Goal: Find contact information: Find contact information

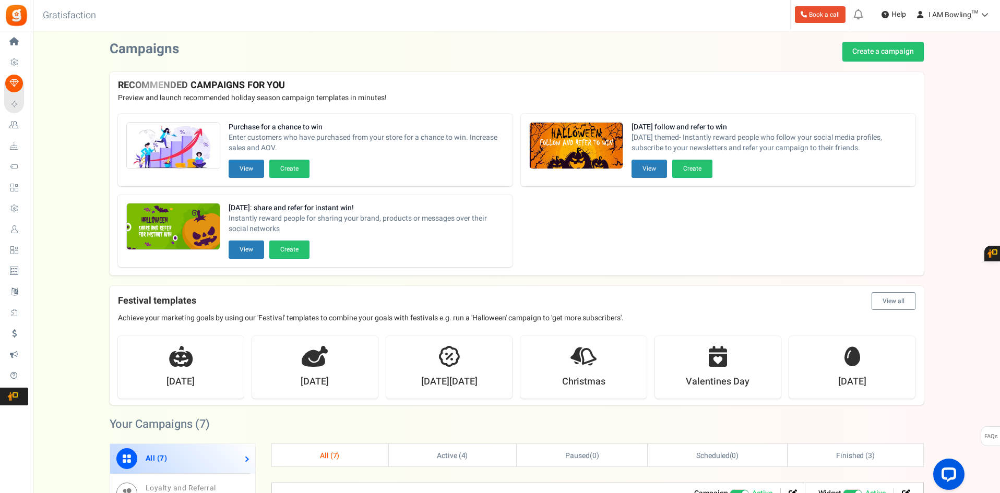
click at [900, 241] on div "Purchase for a chance to win Enter customers who have purchased from your store…" at bounding box center [517, 190] width 814 height 170
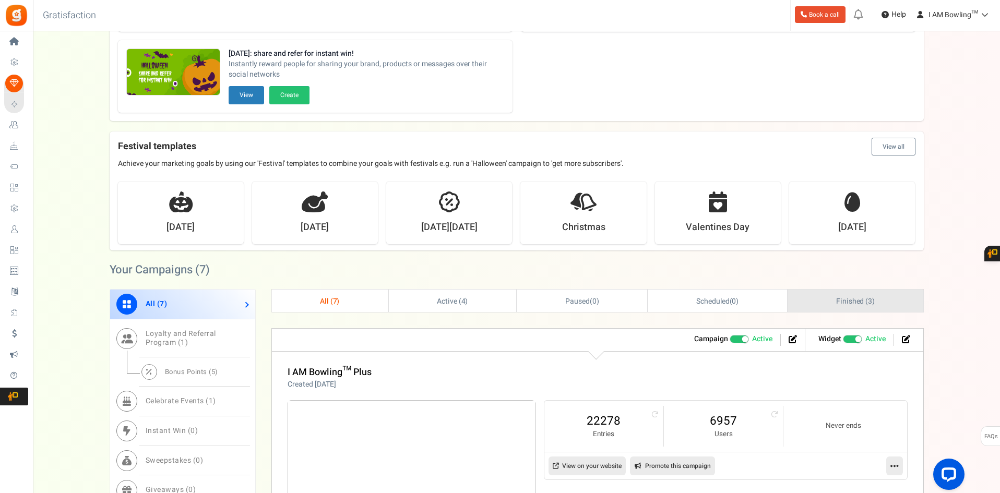
scroll to position [261, 0]
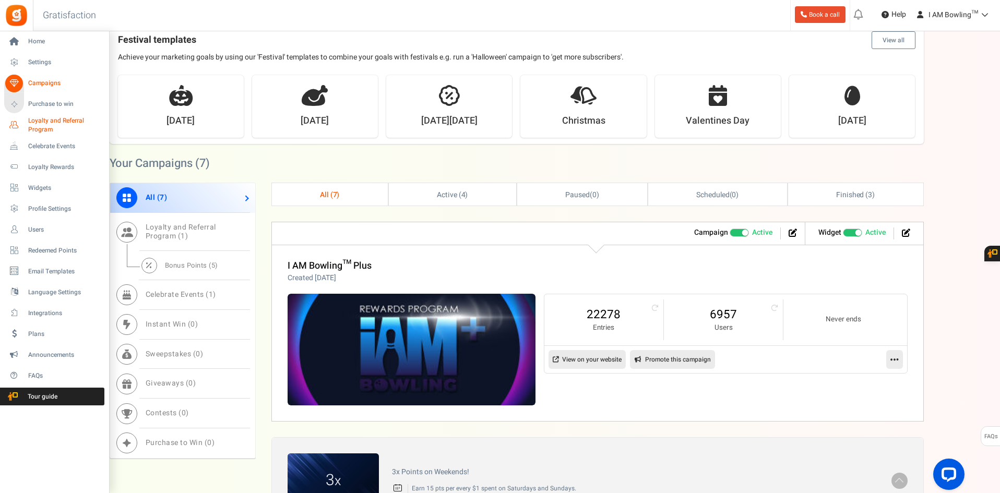
click at [35, 123] on span "Loyalty and Referral Program" at bounding box center [66, 125] width 76 height 18
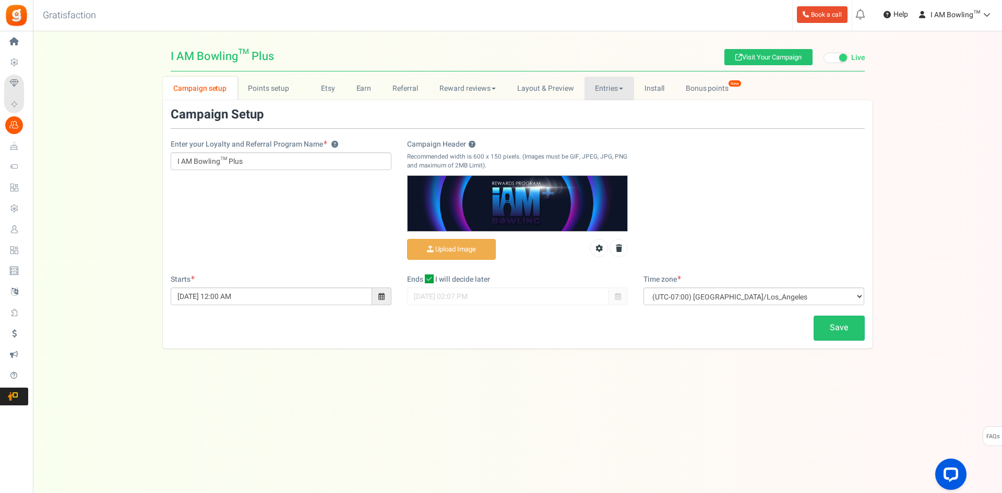
click at [618, 92] on link "Entries" at bounding box center [609, 88] width 50 height 23
click at [624, 90] on link "Entries" at bounding box center [609, 88] width 50 height 23
click at [615, 111] on link "Entries" at bounding box center [625, 111] width 83 height 15
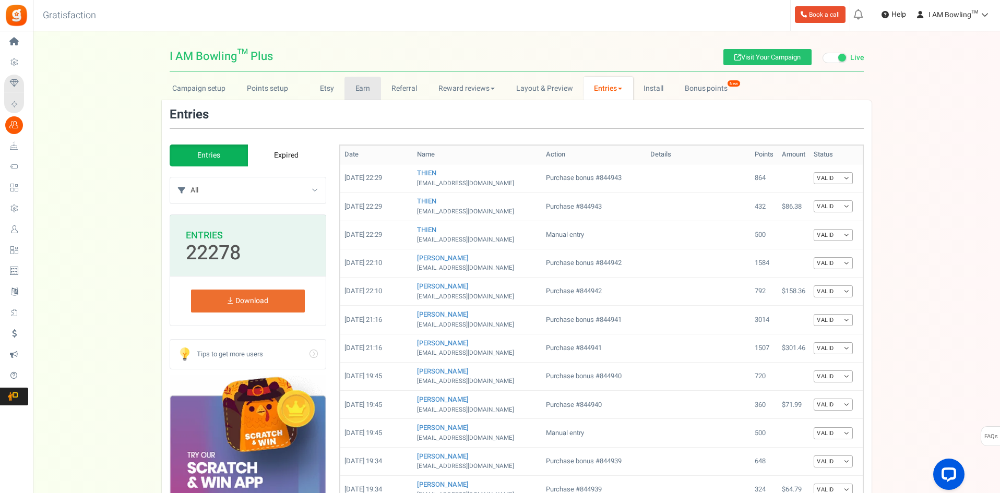
click at [373, 87] on link "Earn" at bounding box center [362, 88] width 37 height 23
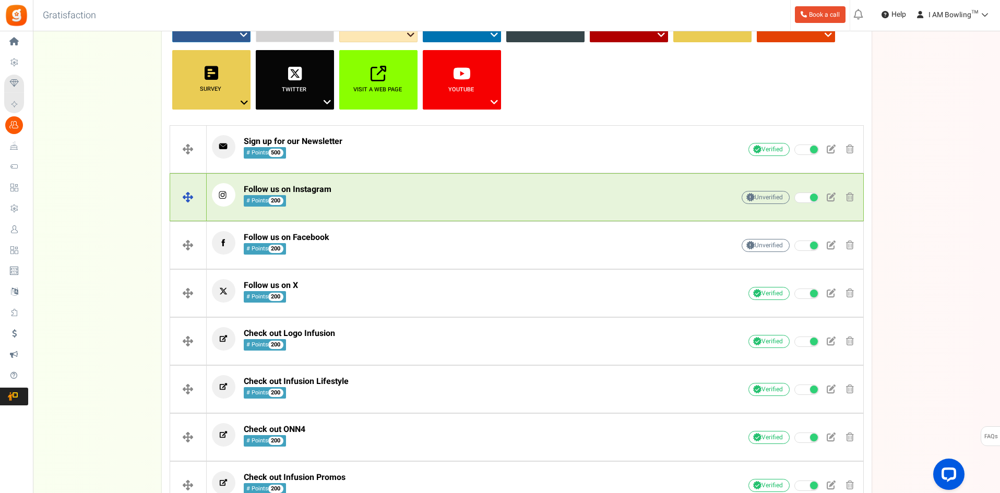
scroll to position [209, 0]
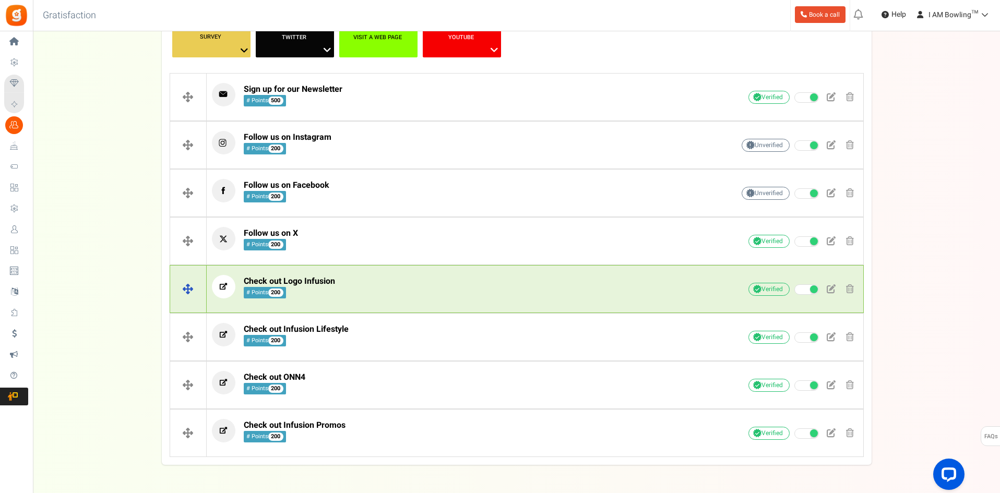
click at [369, 294] on p "Check out Logo Infusion # Points 200" at bounding box center [456, 286] width 489 height 23
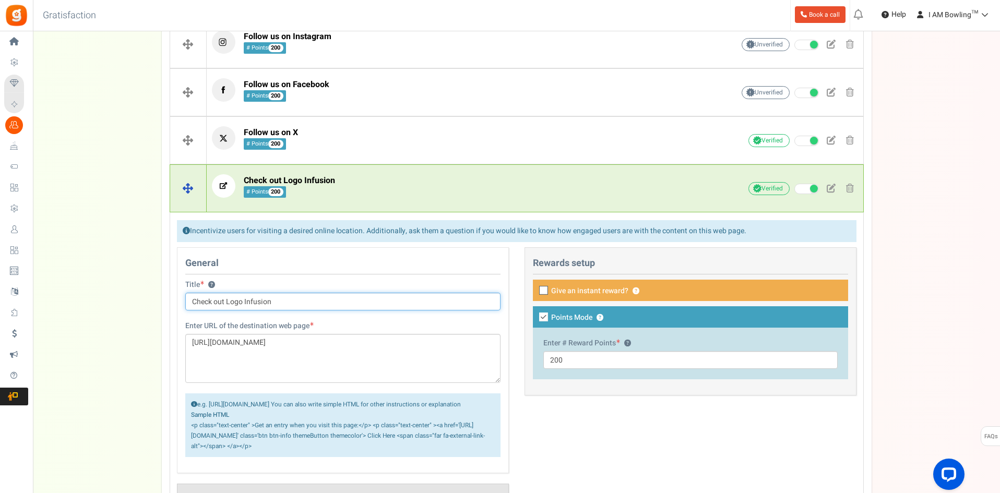
scroll to position [313, 0]
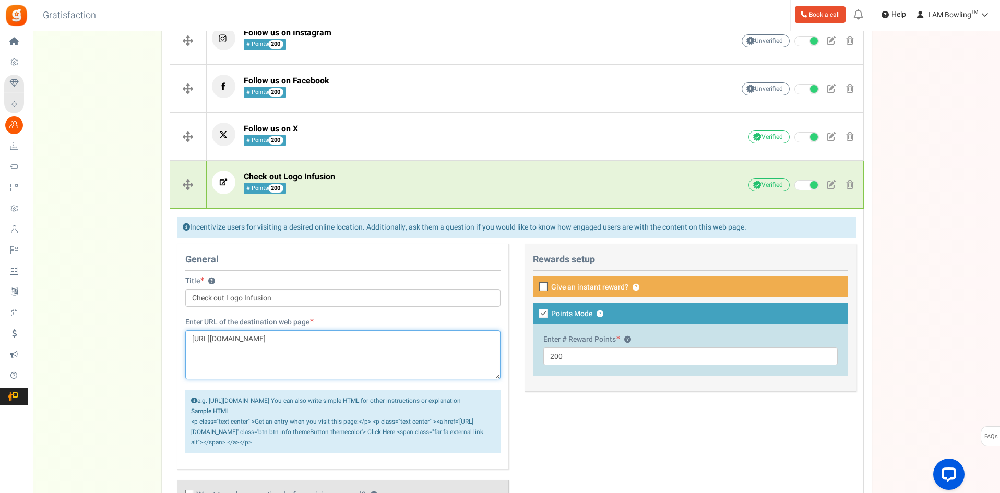
click at [268, 334] on textarea "[URL][DOMAIN_NAME]" at bounding box center [342, 354] width 315 height 49
click at [462, 187] on p "Check out Logo Infusion # Points 200" at bounding box center [456, 182] width 489 height 23
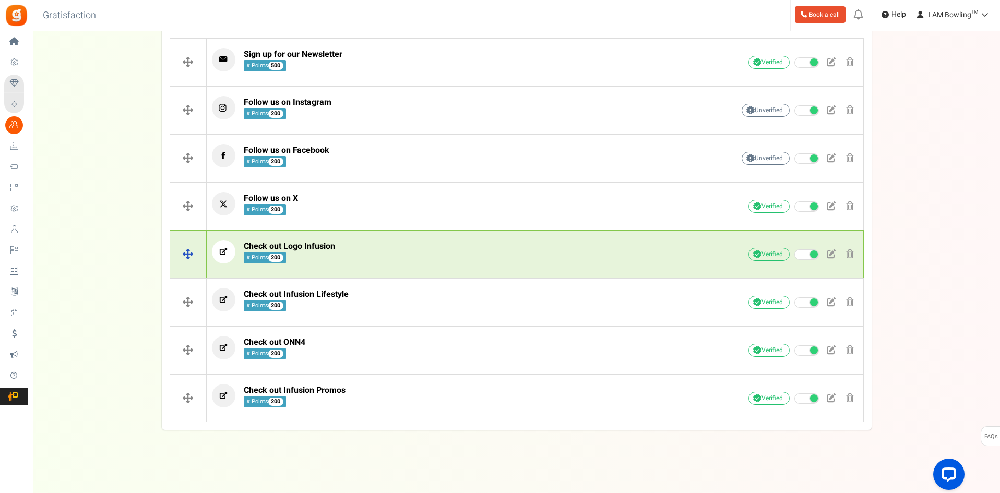
scroll to position [244, 0]
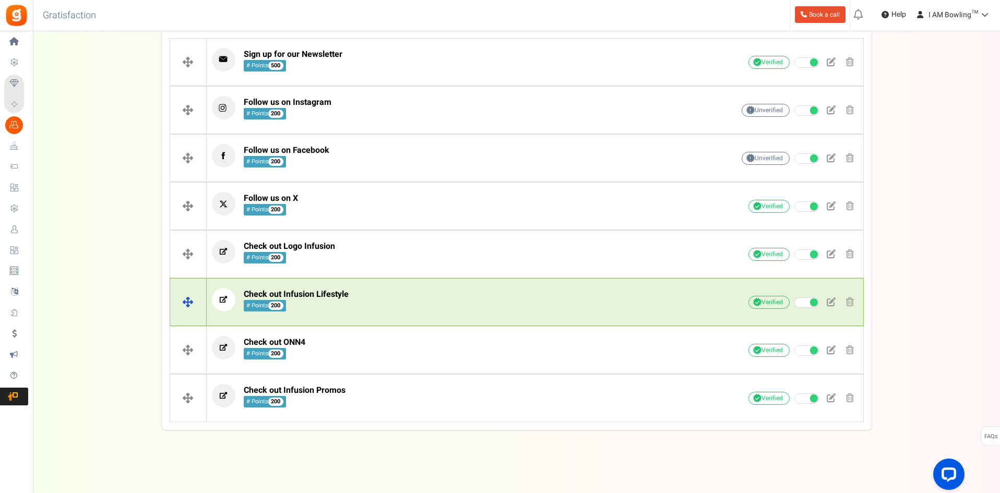
click at [403, 309] on p "Check out Infusion Lifestyle # Points 200" at bounding box center [456, 299] width 489 height 23
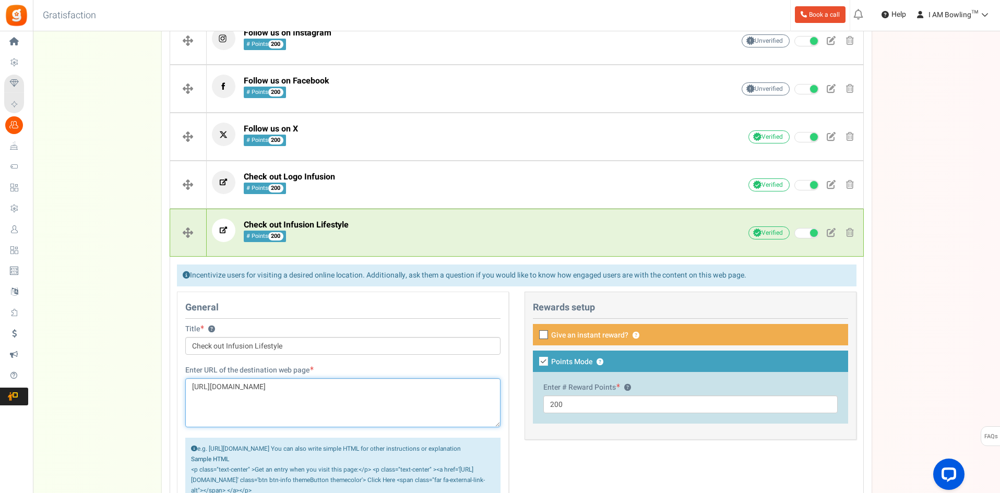
click at [261, 394] on textarea "[URL][DOMAIN_NAME]" at bounding box center [342, 402] width 315 height 49
click at [257, 388] on textarea "[URL][DOMAIN_NAME]" at bounding box center [342, 402] width 315 height 49
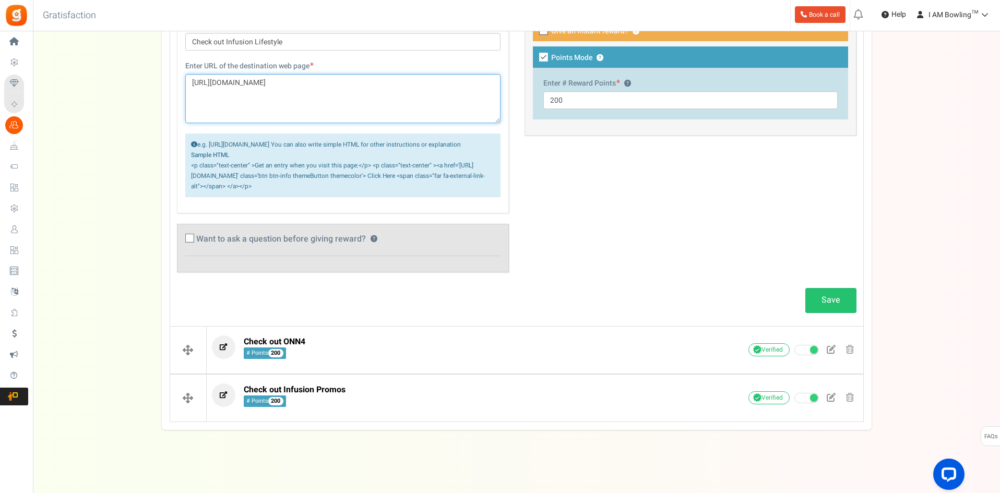
scroll to position [628, 0]
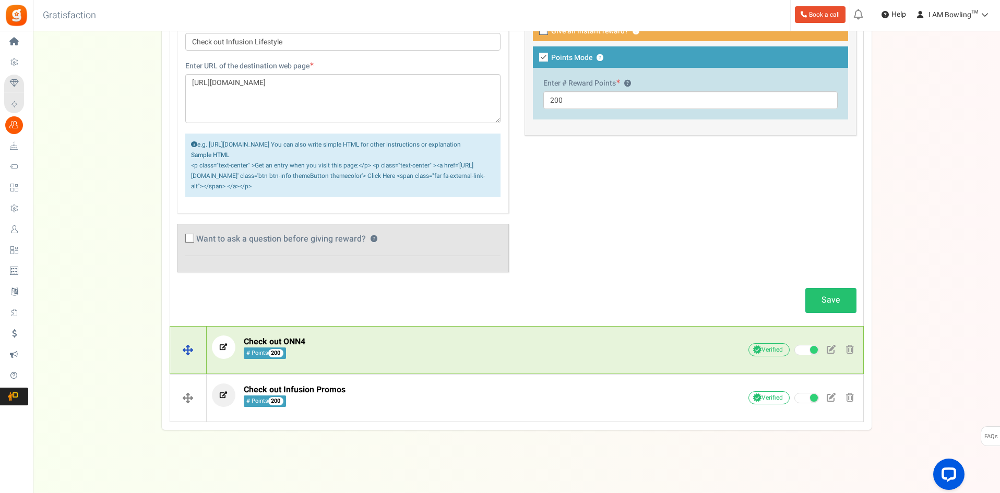
click at [350, 348] on p "Check out ONN4 # Points 200" at bounding box center [456, 347] width 489 height 23
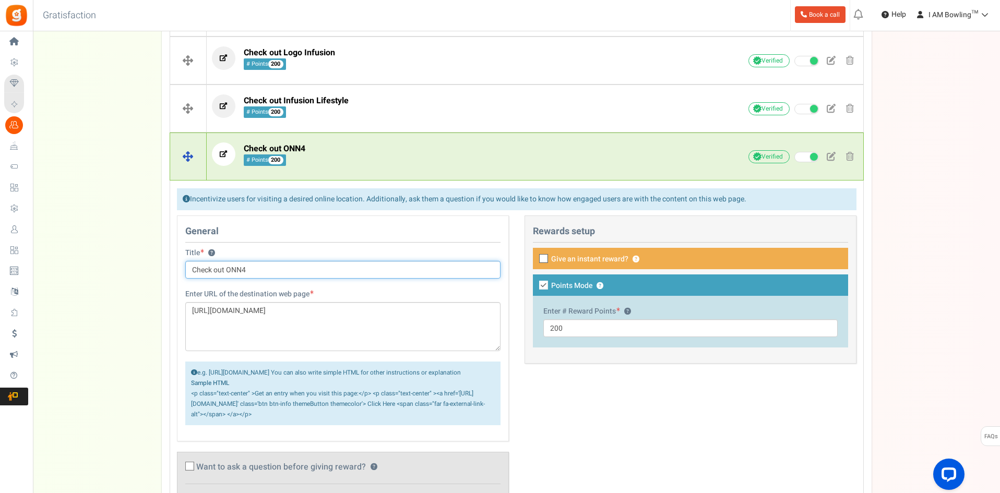
scroll to position [554, 0]
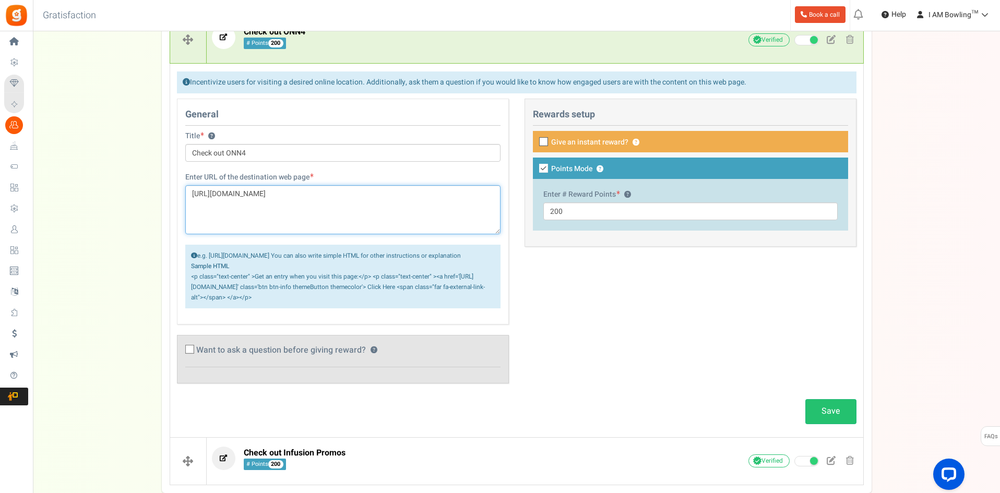
click at [254, 193] on textarea "[URL][DOMAIN_NAME]" at bounding box center [342, 209] width 315 height 49
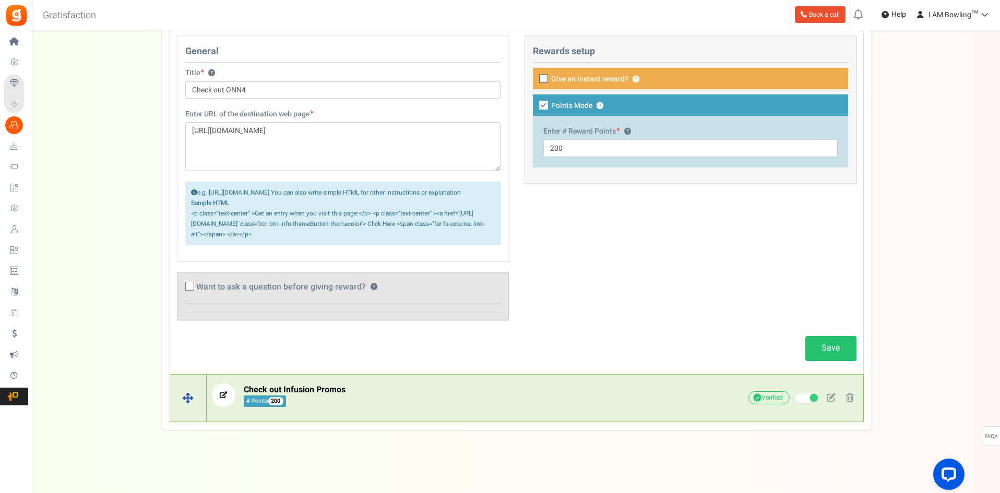
click at [402, 393] on p "Check out Infusion Promos # Points 200" at bounding box center [456, 395] width 489 height 23
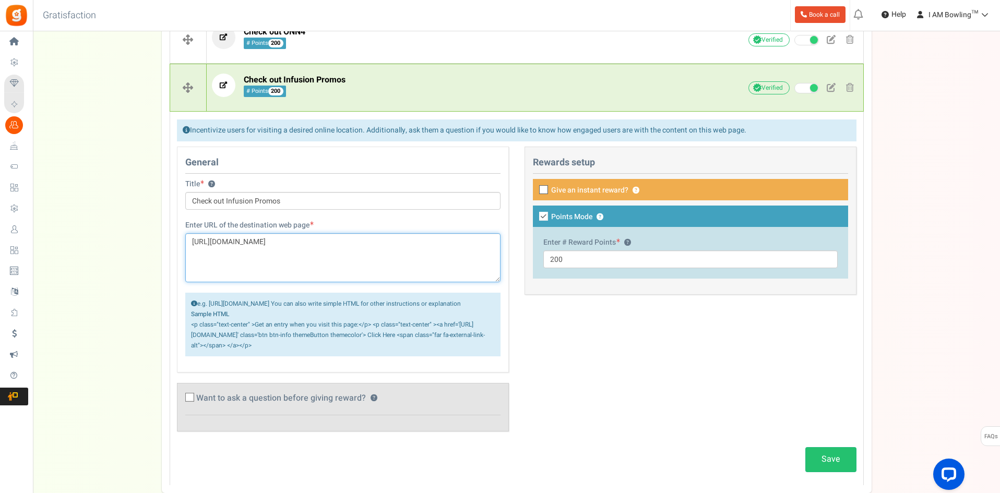
click at [251, 242] on textarea "[URL][DOMAIN_NAME]" at bounding box center [342, 257] width 315 height 49
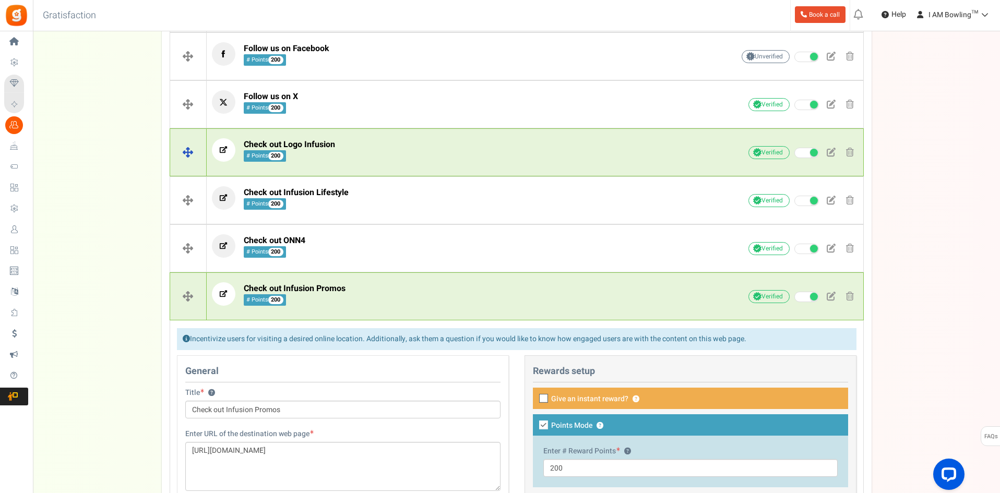
click at [386, 147] on p "Check out Logo Infusion # Points 200" at bounding box center [456, 149] width 489 height 23
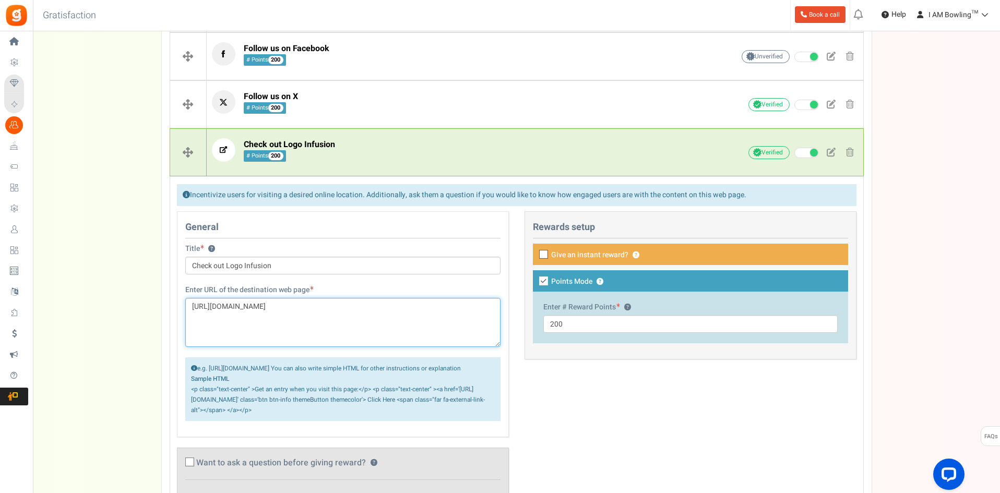
click at [360, 318] on textarea "[URL][DOMAIN_NAME]" at bounding box center [342, 322] width 315 height 49
click at [361, 318] on textarea "[URL][DOMAIN_NAME]" at bounding box center [342, 322] width 315 height 49
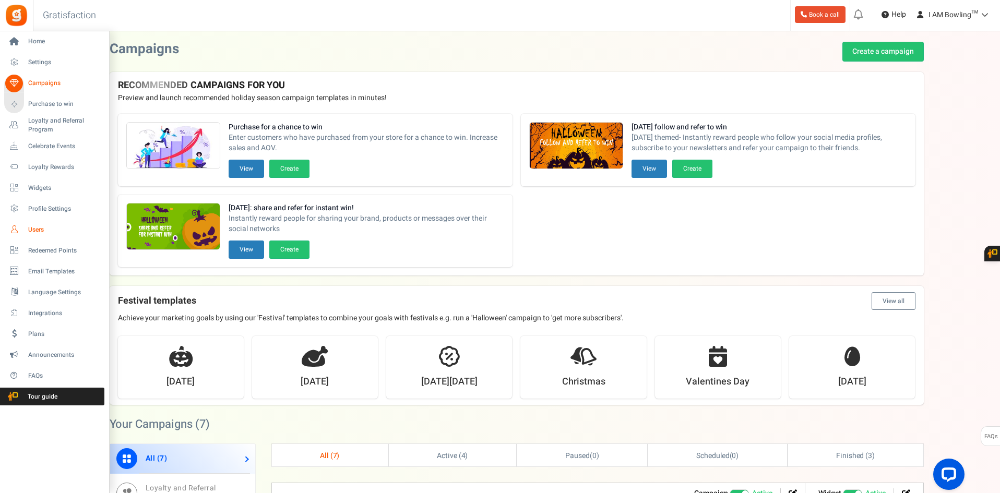
click at [43, 232] on span "Users" at bounding box center [64, 229] width 73 height 9
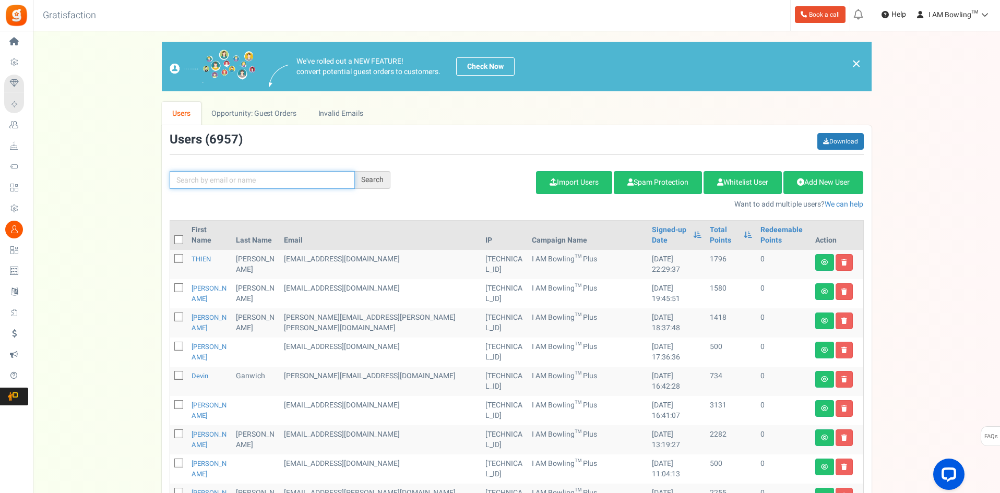
click at [290, 179] on input "text" at bounding box center [262, 180] width 185 height 18
type input "appsmav"
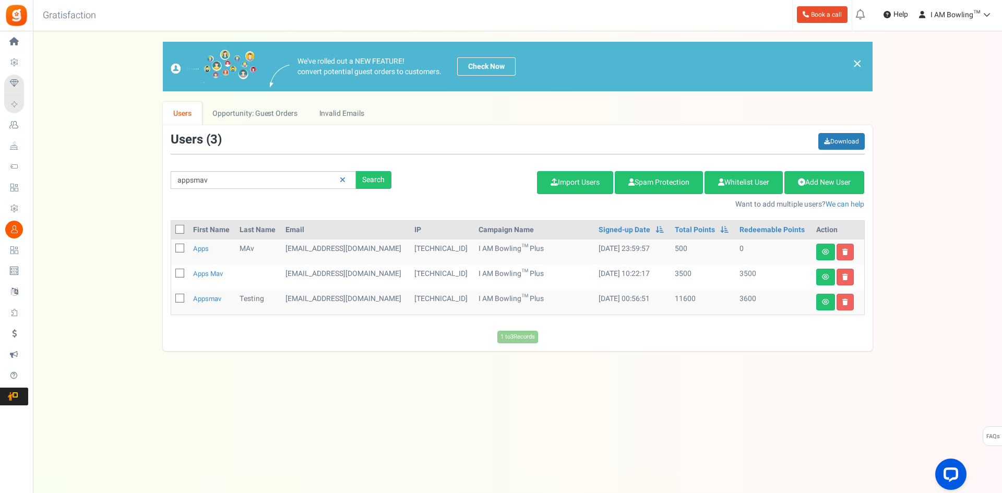
click at [356, 249] on td "appsmavtesting@gmail.com" at bounding box center [345, 251] width 129 height 25
click at [356, 249] on td "[EMAIL_ADDRESS][DOMAIN_NAME]" at bounding box center [345, 251] width 129 height 25
click at [356, 283] on td "[EMAIL_ADDRESS][DOMAIN_NAME]" at bounding box center [345, 277] width 129 height 25
click at [355, 252] on td "[EMAIL_ADDRESS][DOMAIN_NAME]" at bounding box center [345, 251] width 129 height 25
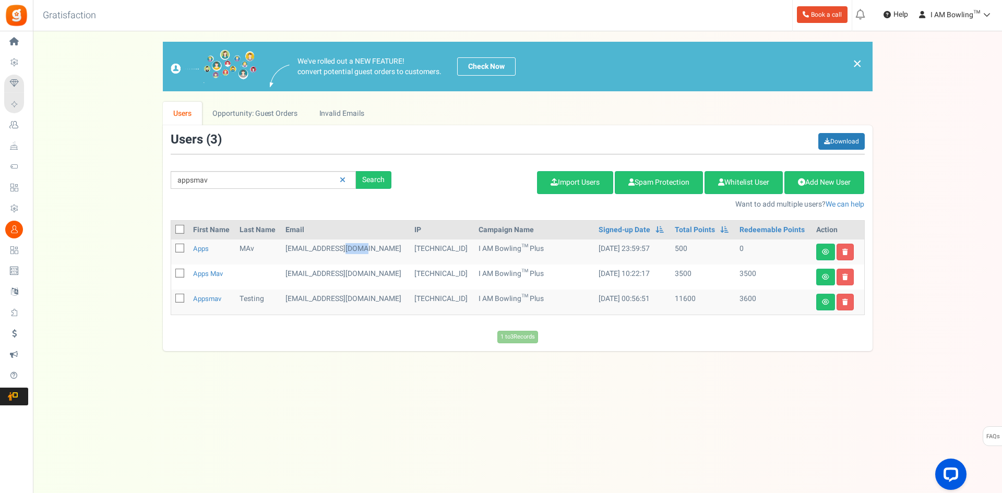
click at [355, 252] on td "[EMAIL_ADDRESS][DOMAIN_NAME]" at bounding box center [345, 251] width 129 height 25
copy tr "[EMAIL_ADDRESS][DOMAIN_NAME]"
click at [656, 291] on td "[DATE] 00:56:51" at bounding box center [632, 302] width 76 height 25
click at [754, 359] on div "Under maintenance we will be back soon We apologize for any inconvenience. The …" at bounding box center [517, 225] width 969 height 389
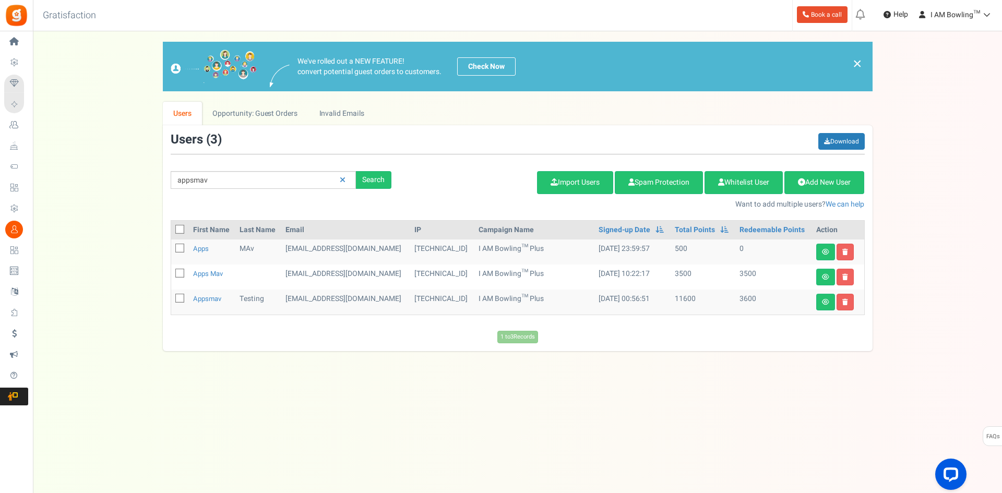
click at [315, 273] on td "[EMAIL_ADDRESS][DOMAIN_NAME]" at bounding box center [345, 277] width 129 height 25
click at [313, 283] on td "[EMAIL_ADDRESS][DOMAIN_NAME]" at bounding box center [345, 277] width 129 height 25
click at [307, 261] on td "[EMAIL_ADDRESS][DOMAIN_NAME]" at bounding box center [345, 251] width 129 height 25
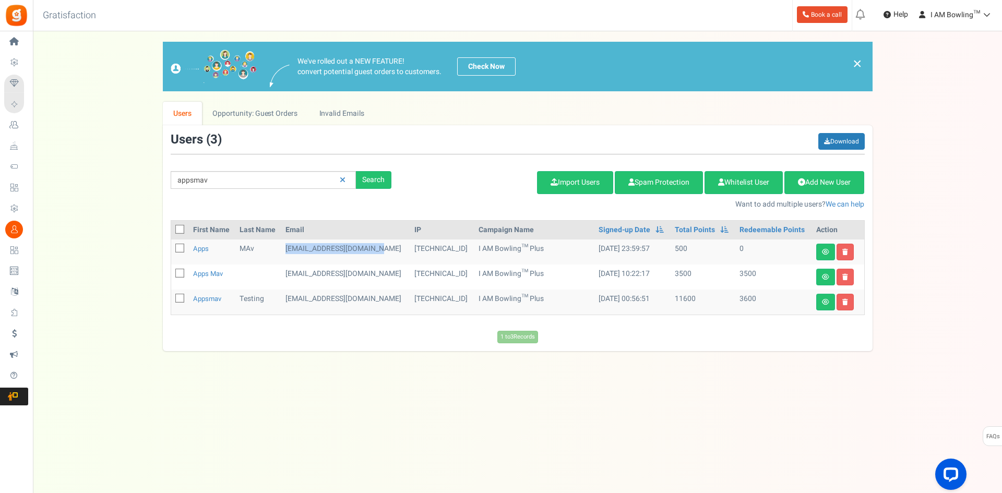
drag, startPoint x: 283, startPoint y: 246, endPoint x: 389, endPoint y: 248, distance: 105.9
click at [389, 248] on td "[EMAIL_ADDRESS][DOMAIN_NAME]" at bounding box center [345, 251] width 129 height 25
copy td "[EMAIL_ADDRESS][DOMAIN_NAME]"
click at [324, 263] on td "[EMAIL_ADDRESS][DOMAIN_NAME]" at bounding box center [345, 251] width 129 height 25
click at [325, 246] on td "[EMAIL_ADDRESS][DOMAIN_NAME]" at bounding box center [345, 251] width 129 height 25
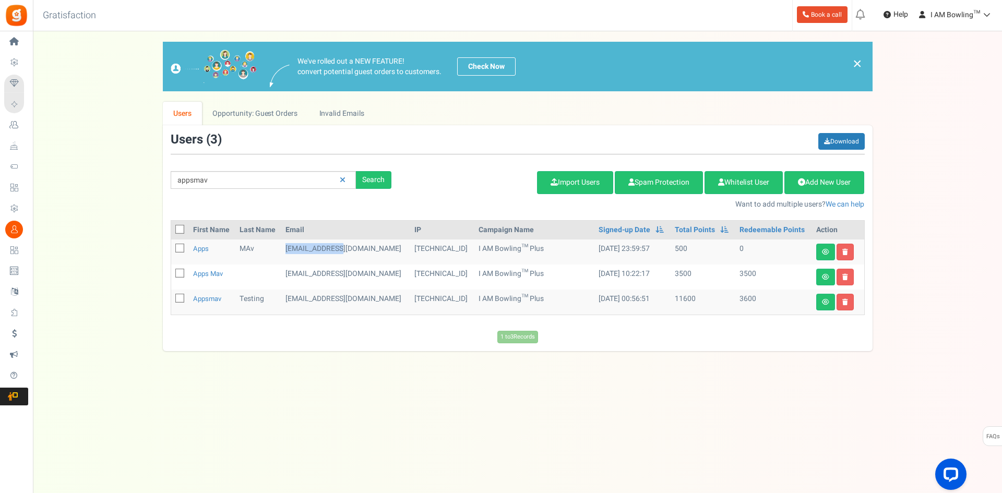
click at [325, 246] on td "appsmavtesting@gmail.com" at bounding box center [345, 251] width 129 height 25
copy tr "appsmavtesting@gmail.com"
click at [342, 367] on div "Under maintenance we will be back soon We apologize for any inconvenience. The …" at bounding box center [517, 225] width 969 height 389
click at [350, 267] on td "appsmavtesting@protonmail.com" at bounding box center [345, 277] width 129 height 25
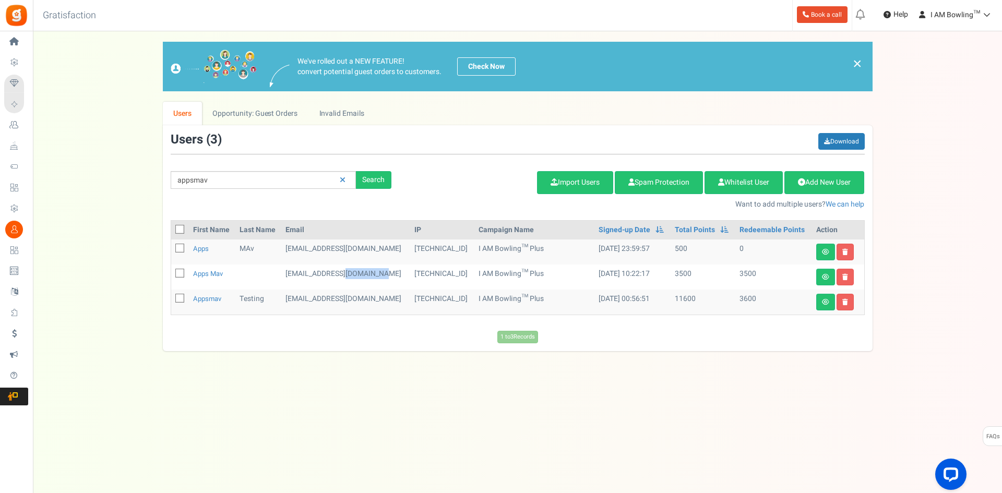
click at [350, 267] on td "appsmavtesting@protonmail.com" at bounding box center [345, 277] width 129 height 25
copy tr "appsmavtesting@protonmail.com"
click at [349, 245] on td "appsmavtesting@gmail.com" at bounding box center [345, 251] width 129 height 25
drag, startPoint x: 278, startPoint y: 246, endPoint x: 379, endPoint y: 244, distance: 100.7
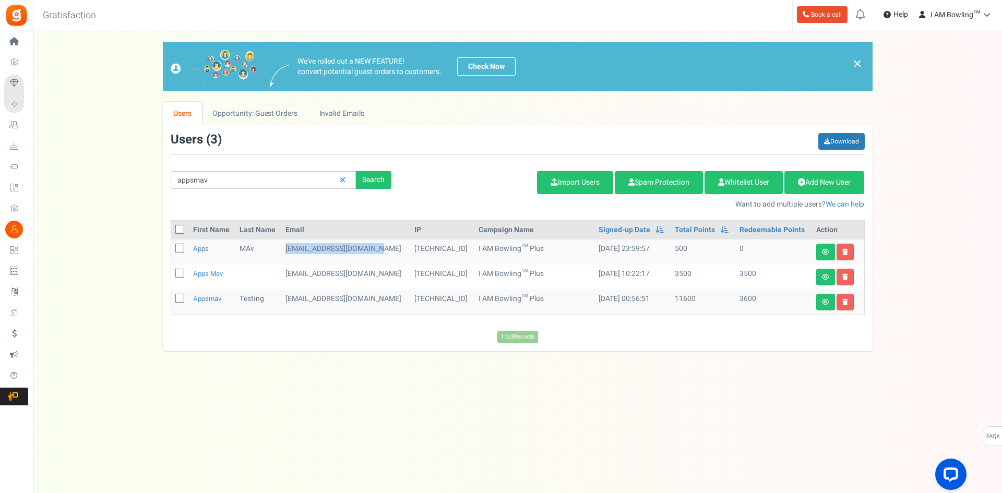
click at [379, 244] on tr "Apps MAv appsmavtesting@gmail.com 103.87.143.212 I AM Bowling™ Plus 09/18/2025 …" at bounding box center [517, 251] width 693 height 25
copy tr "appsmavtesting@gmail.com"
click at [318, 268] on td "appsmavtesting@protonmail.com" at bounding box center [345, 277] width 129 height 25
click at [420, 177] on div "Add Etsy Order Delete Selected Users Import Users Spam Protection Subtract Poin…" at bounding box center [635, 187] width 473 height 45
click at [391, 179] on div "Search" at bounding box center [373, 180] width 35 height 18
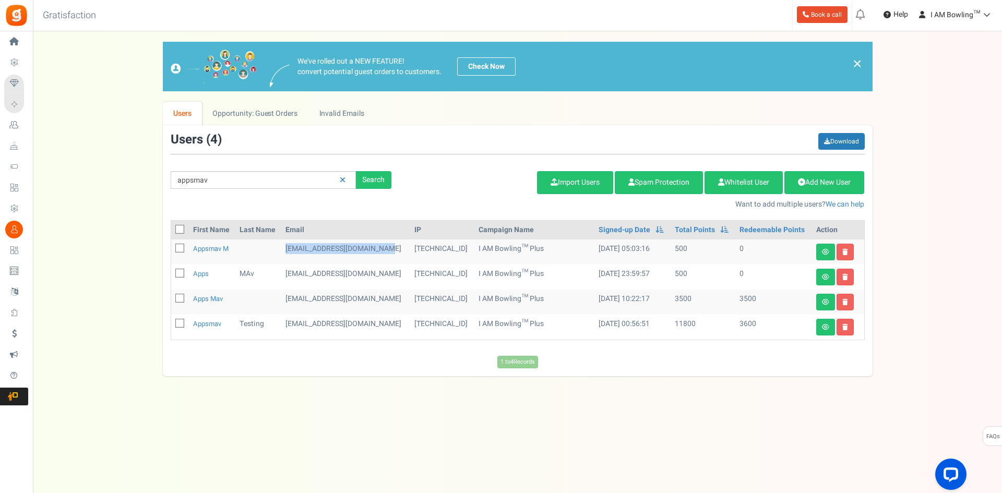
drag, startPoint x: 284, startPoint y: 248, endPoint x: 387, endPoint y: 250, distance: 102.3
click at [387, 250] on td "appsmavtesting@hotmail.com" at bounding box center [345, 251] width 129 height 25
copy td "appsmavtesting@hotmail.com"
click at [322, 280] on td "[EMAIL_ADDRESS][DOMAIN_NAME]" at bounding box center [345, 277] width 129 height 25
click at [305, 252] on td "[EMAIL_ADDRESS][DOMAIN_NAME]" at bounding box center [345, 251] width 129 height 25
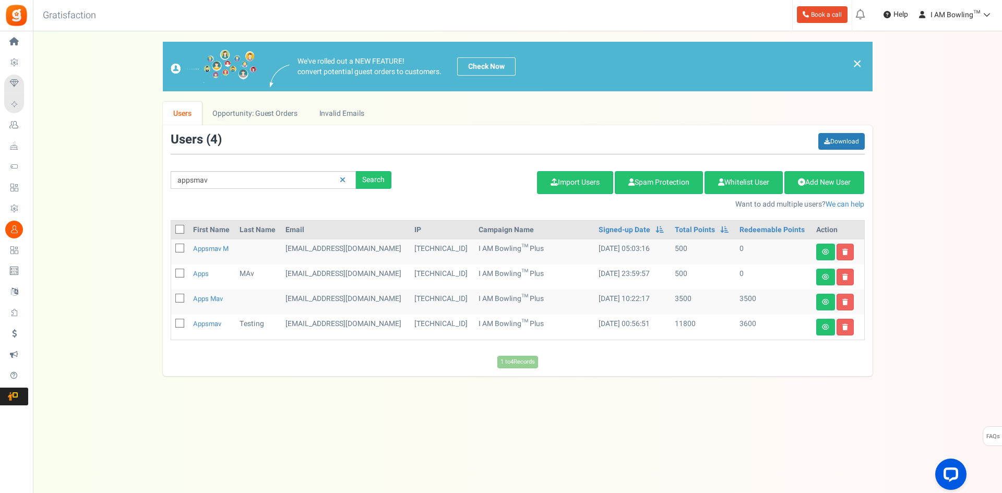
click at [305, 252] on td "[EMAIL_ADDRESS][DOMAIN_NAME]" at bounding box center [345, 251] width 129 height 25
copy tr "[EMAIL_ADDRESS][DOMAIN_NAME]"
